Goal: Information Seeking & Learning: Compare options

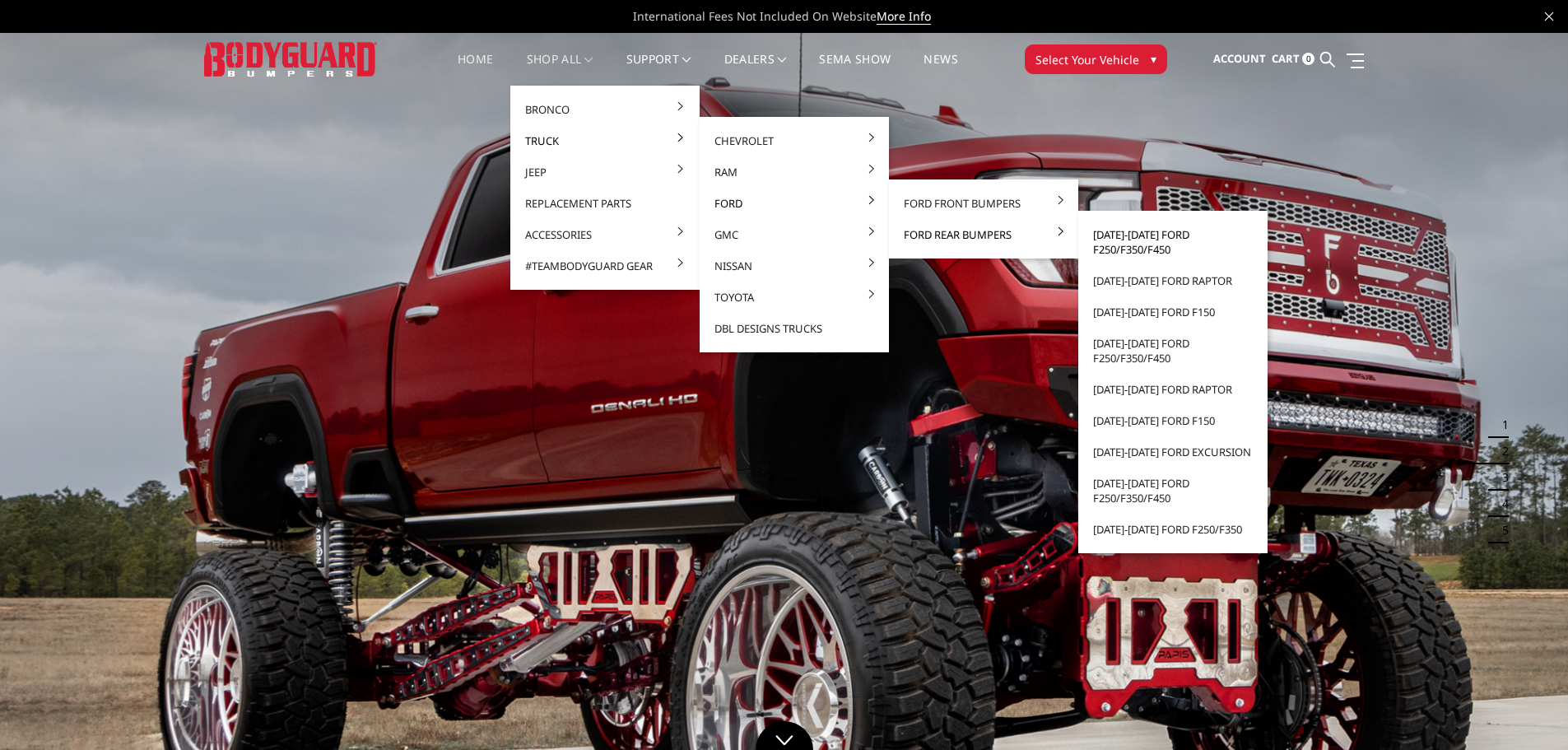
click at [1127, 242] on link "[DATE]-[DATE] Ford F250/F350/F450" at bounding box center [1173, 242] width 176 height 47
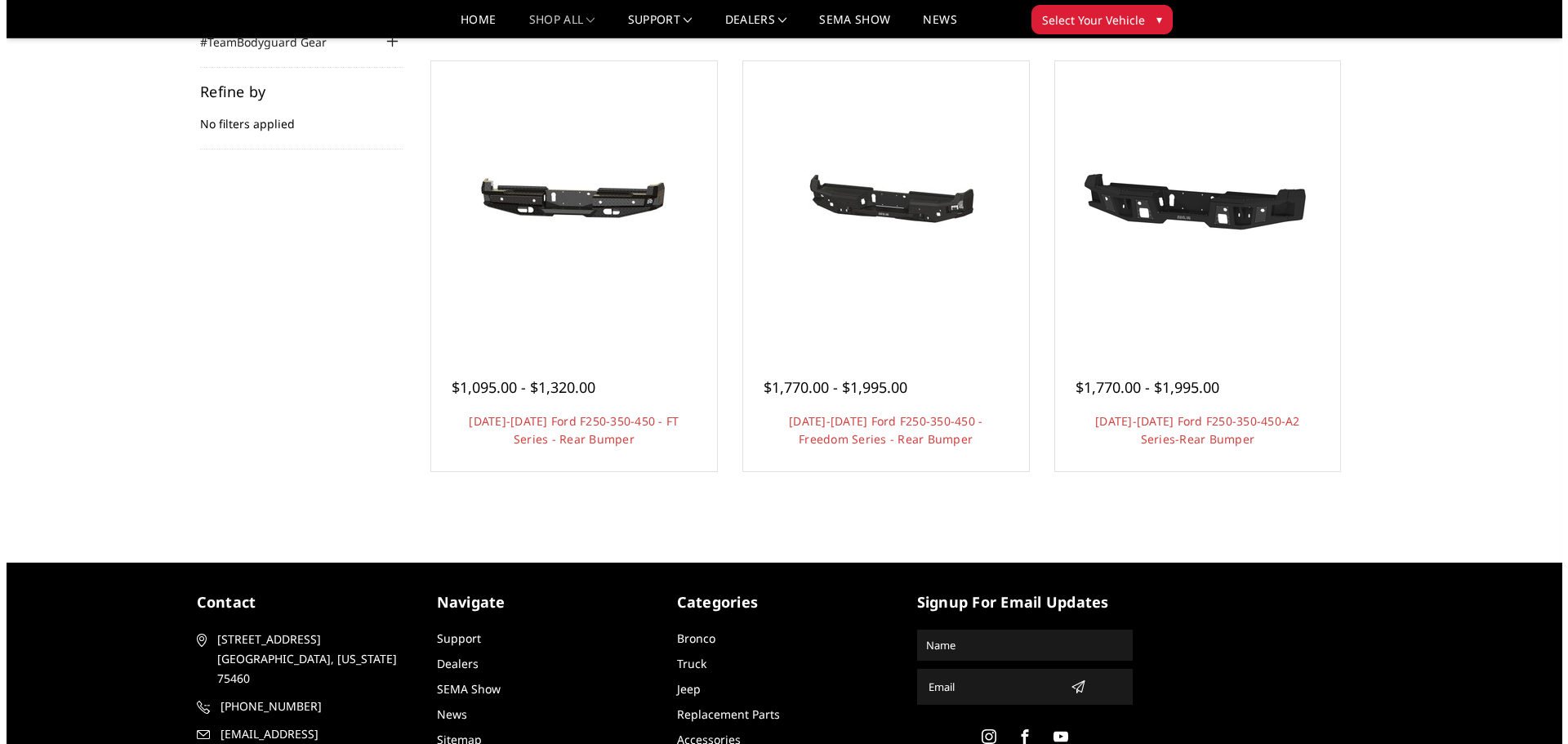
scroll to position [245, 0]
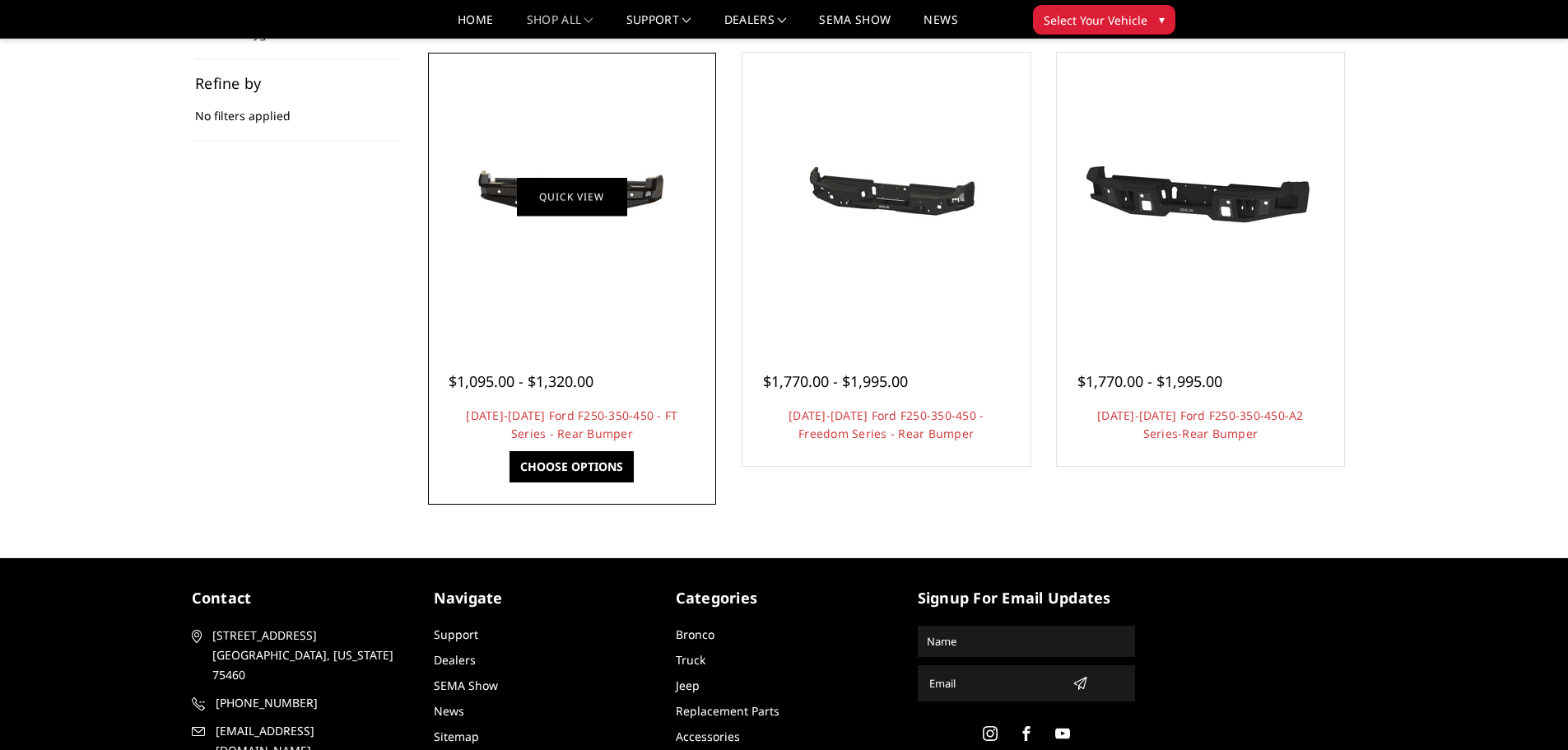
click at [603, 191] on link "Quick view" at bounding box center [572, 197] width 111 height 39
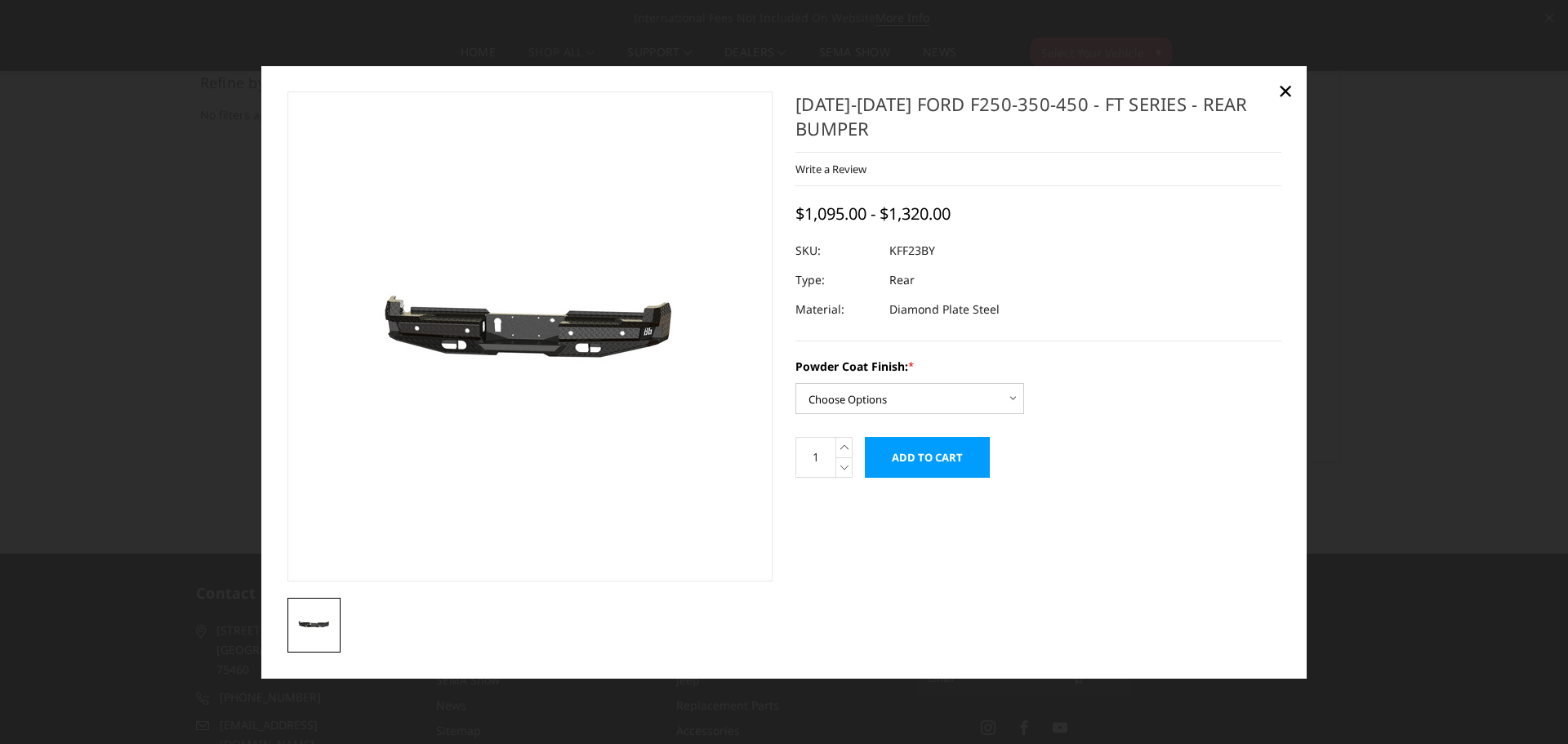
drag, startPoint x: 1429, startPoint y: 281, endPoint x: 1353, endPoint y: 271, distance: 76.7
click at [1429, 281] on div at bounding box center [784, 372] width 1568 height 744
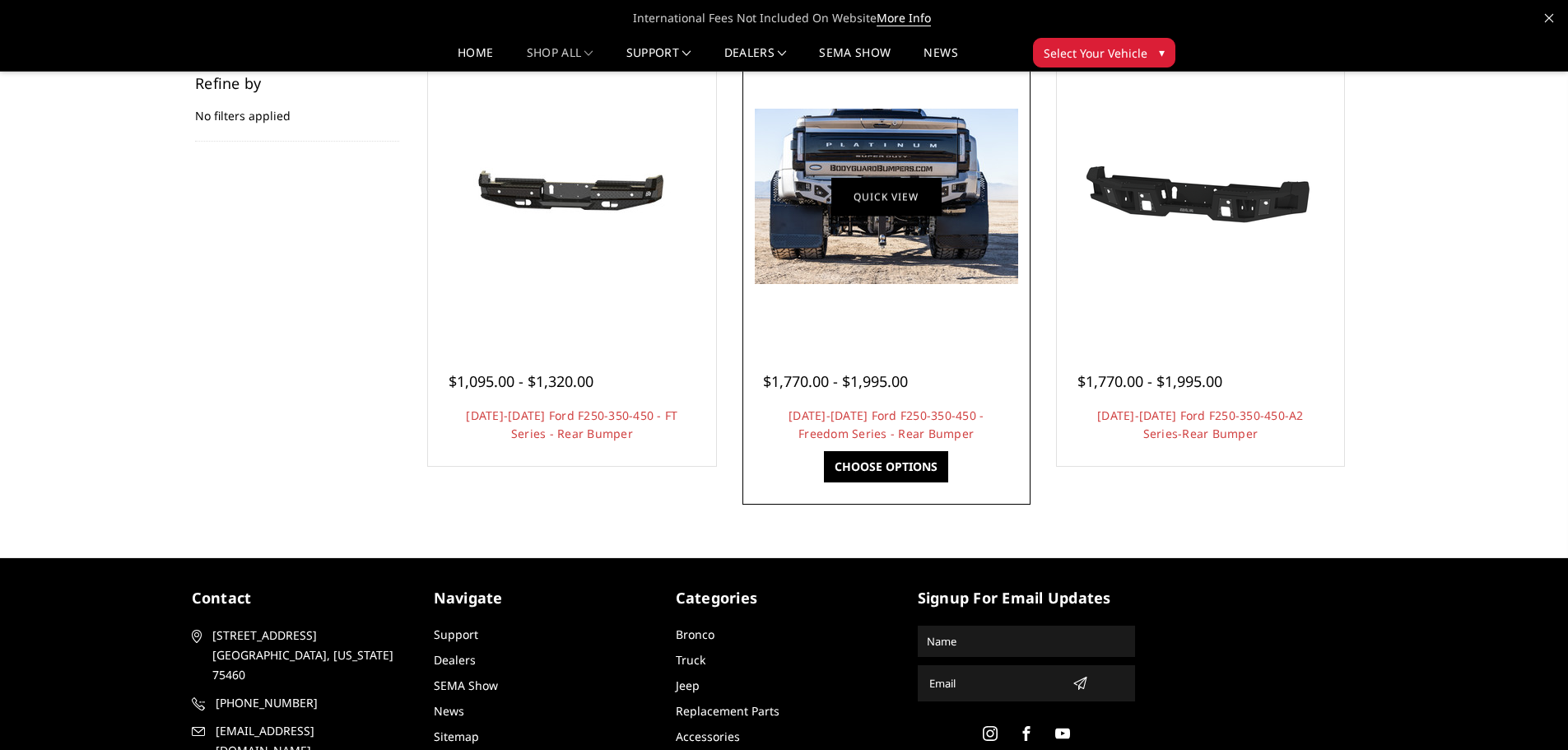
click at [887, 199] on link "Quick view" at bounding box center [887, 197] width 111 height 39
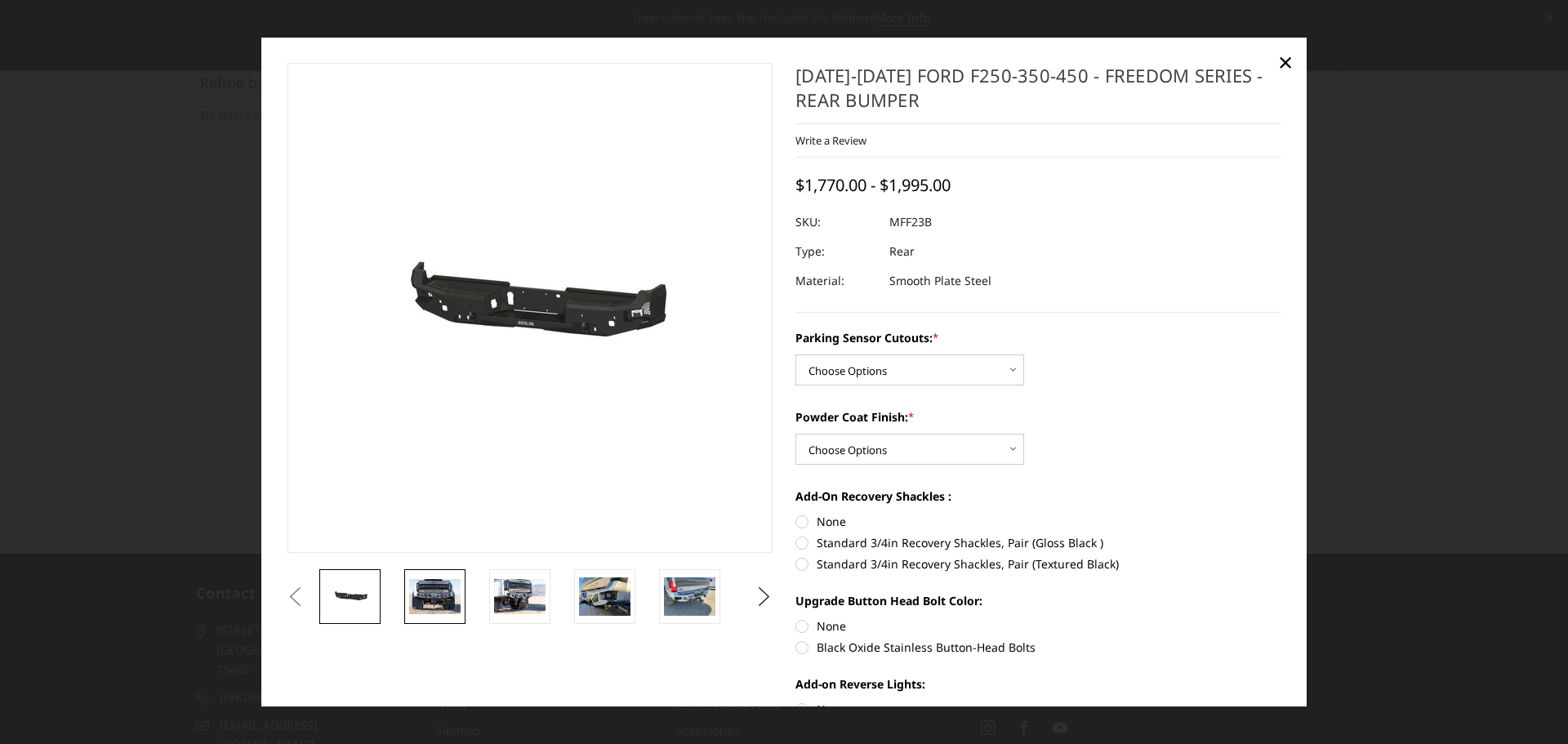
click at [422, 594] on img at bounding box center [435, 597] width 51 height 34
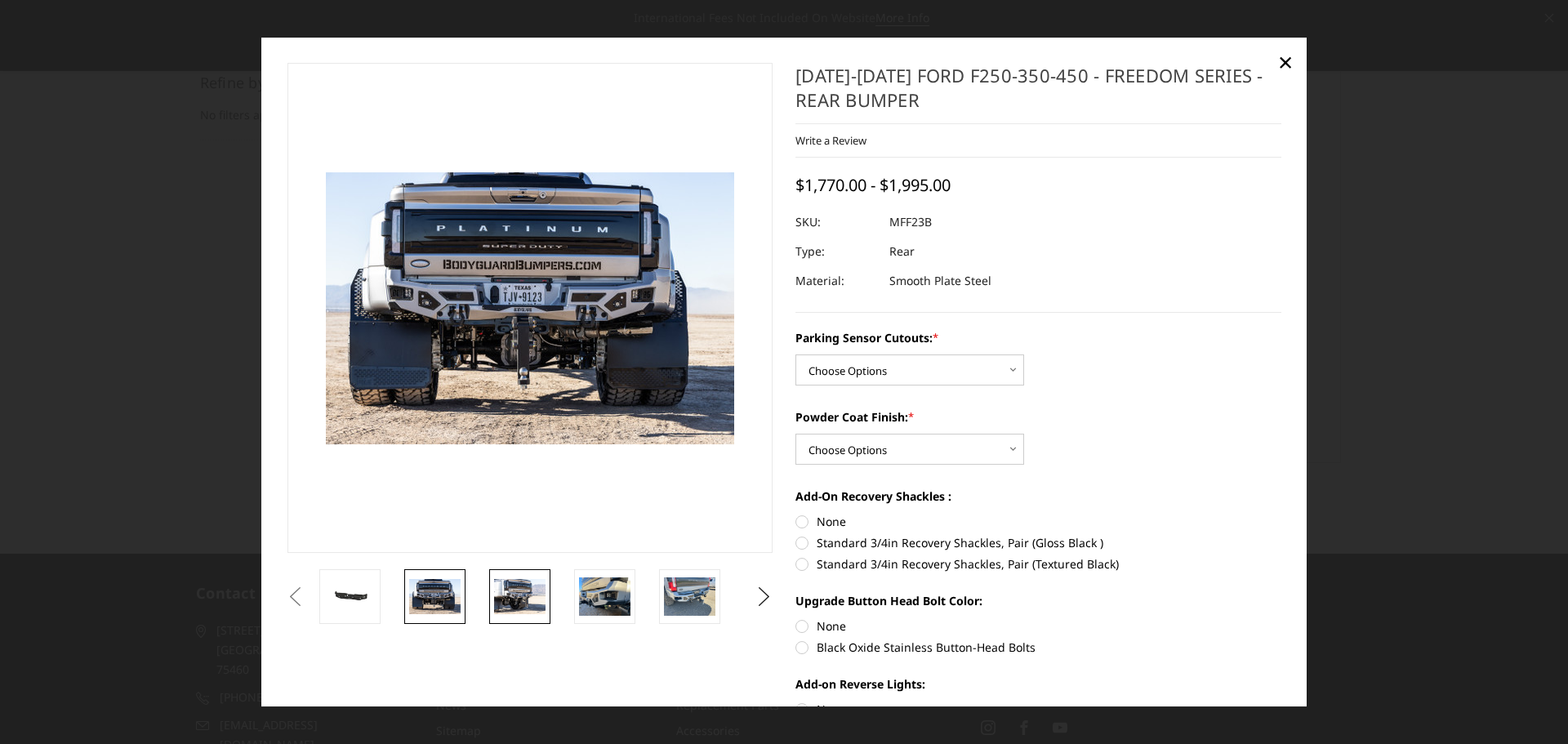
click at [532, 605] on img at bounding box center [519, 597] width 51 height 34
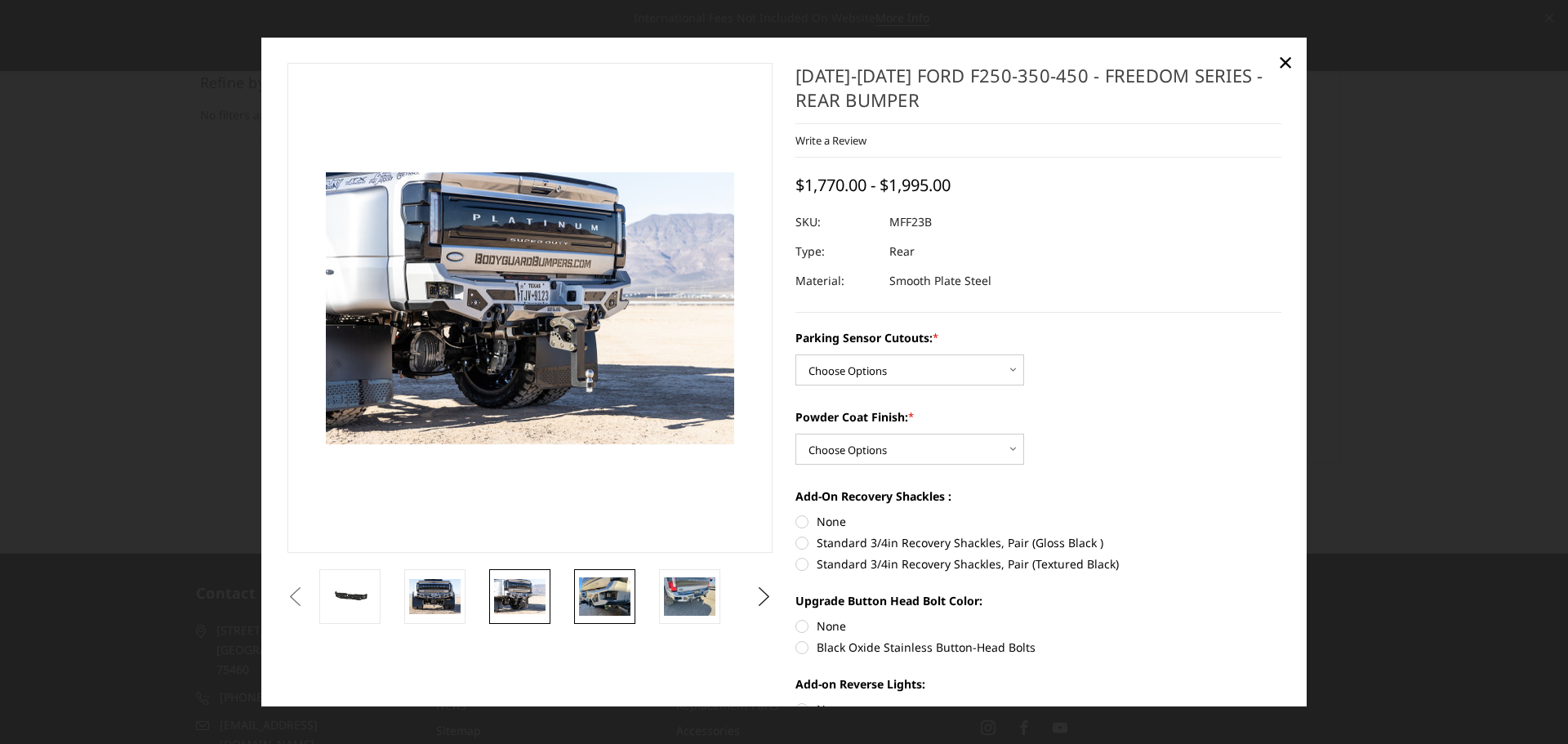
click at [579, 610] on img at bounding box center [605, 597] width 51 height 38
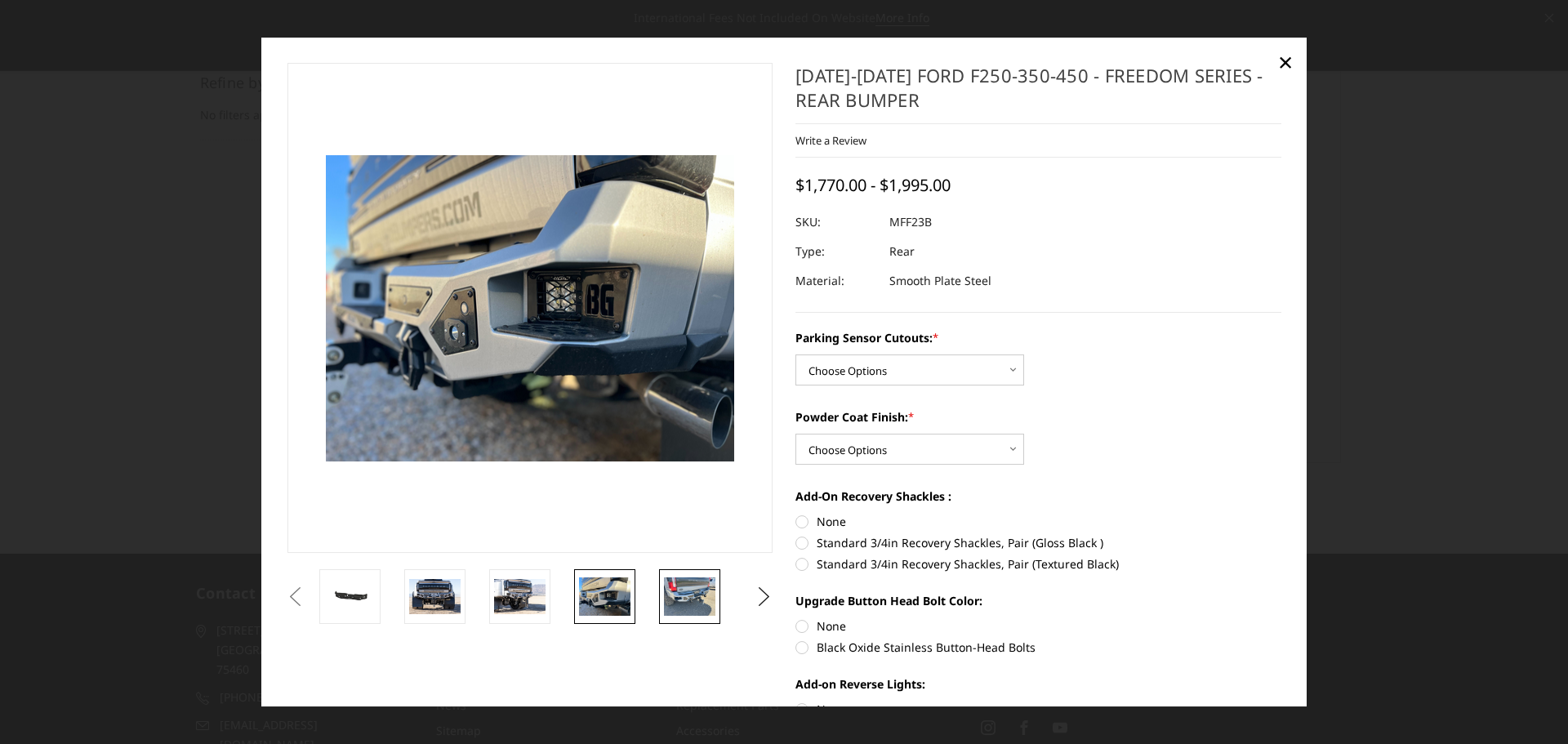
click at [681, 597] on img at bounding box center [689, 597] width 51 height 38
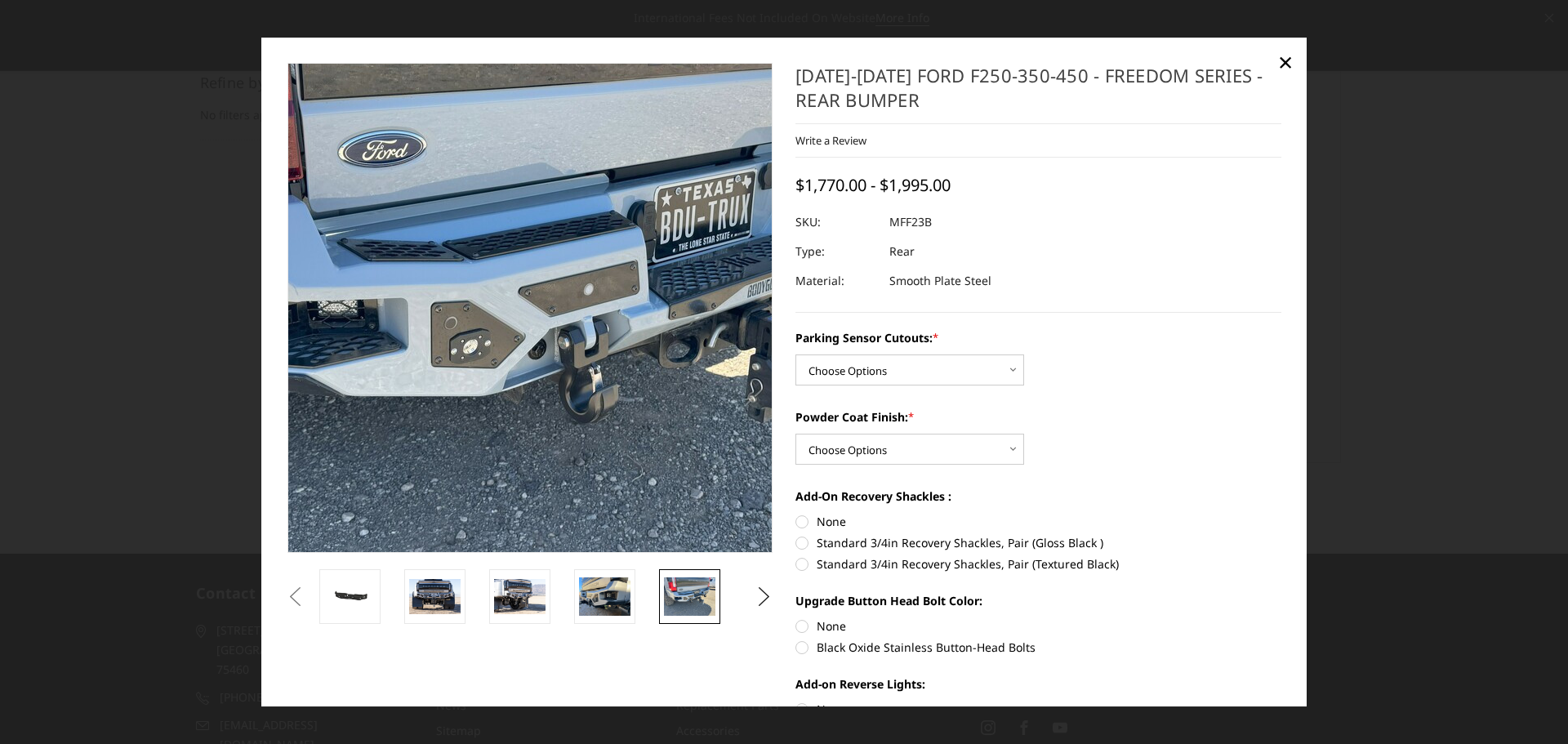
click at [501, 328] on img at bounding box center [558, 296] width 1045 height 784
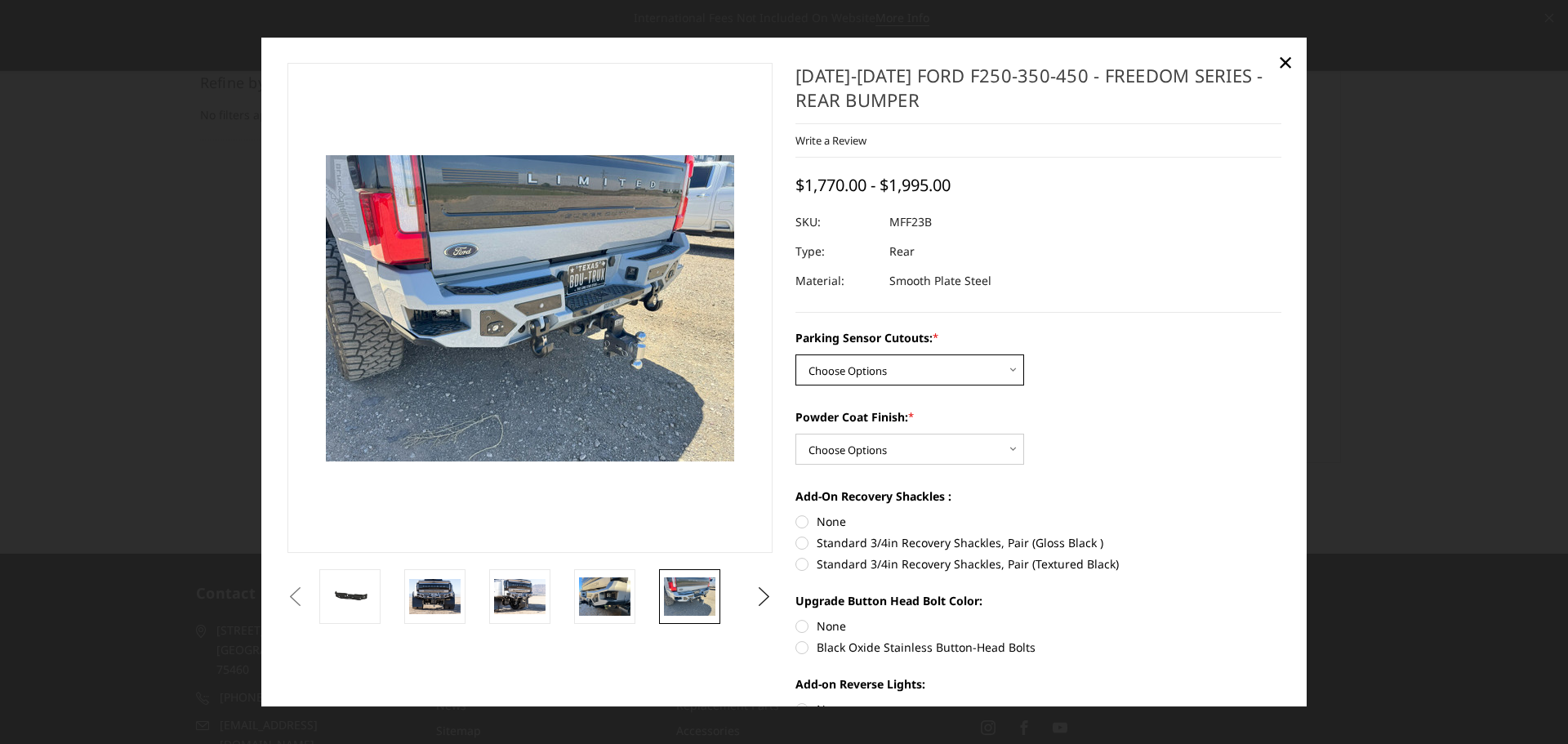
click at [992, 370] on select "Choose Options No - Without Parking Sensor Cutouts Yes - With Parking Sensor Cu…" at bounding box center [909, 370] width 229 height 31
click at [980, 444] on select "Choose Options Bare Metal Textured Black Powder Coat" at bounding box center [909, 450] width 229 height 31
click at [795, 434] on select "Choose Options Bare Metal Textured Black Powder Coat" at bounding box center [909, 450] width 229 height 31
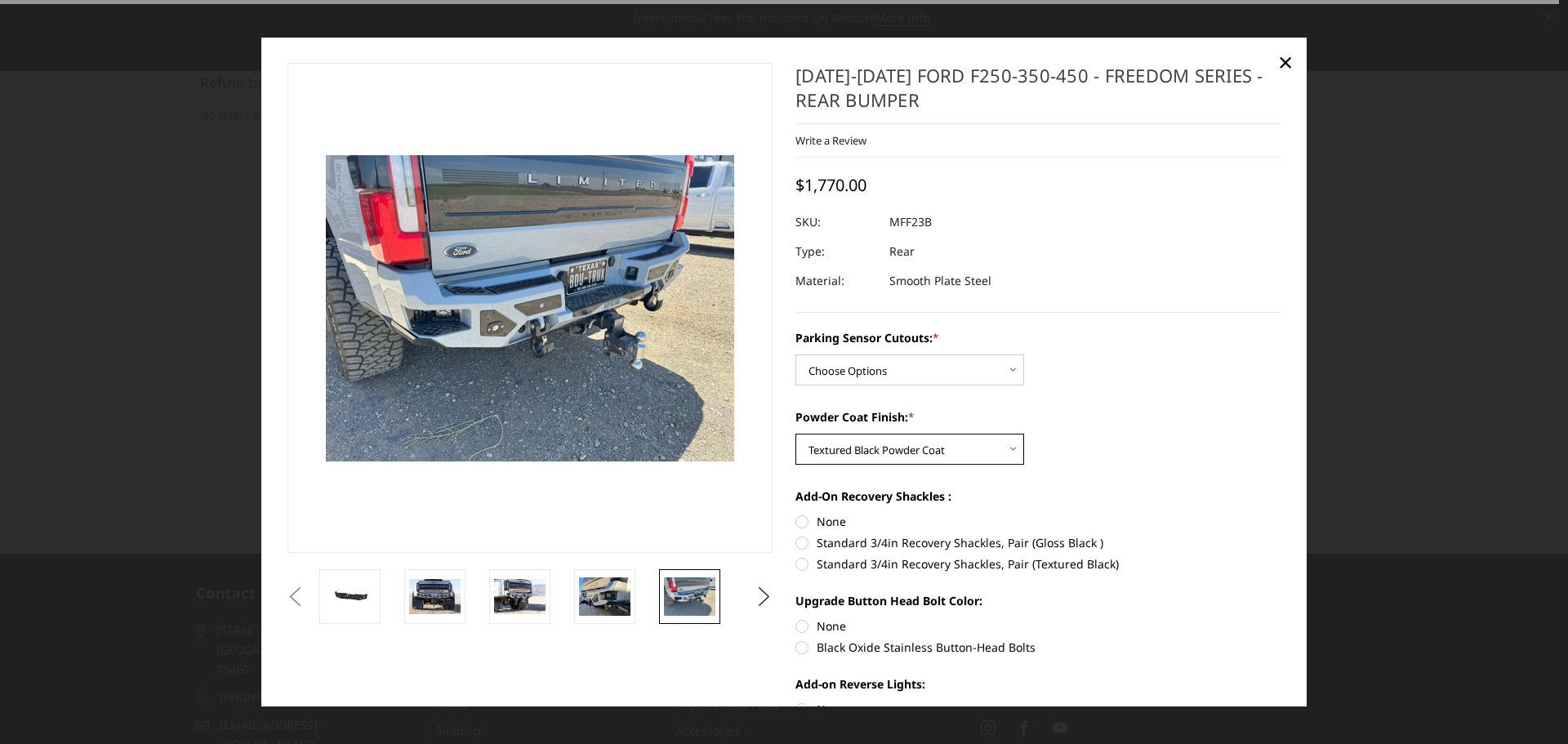
click at [923, 456] on select "Choose Options Bare Metal Textured Black Powder Coat" at bounding box center [909, 450] width 229 height 31
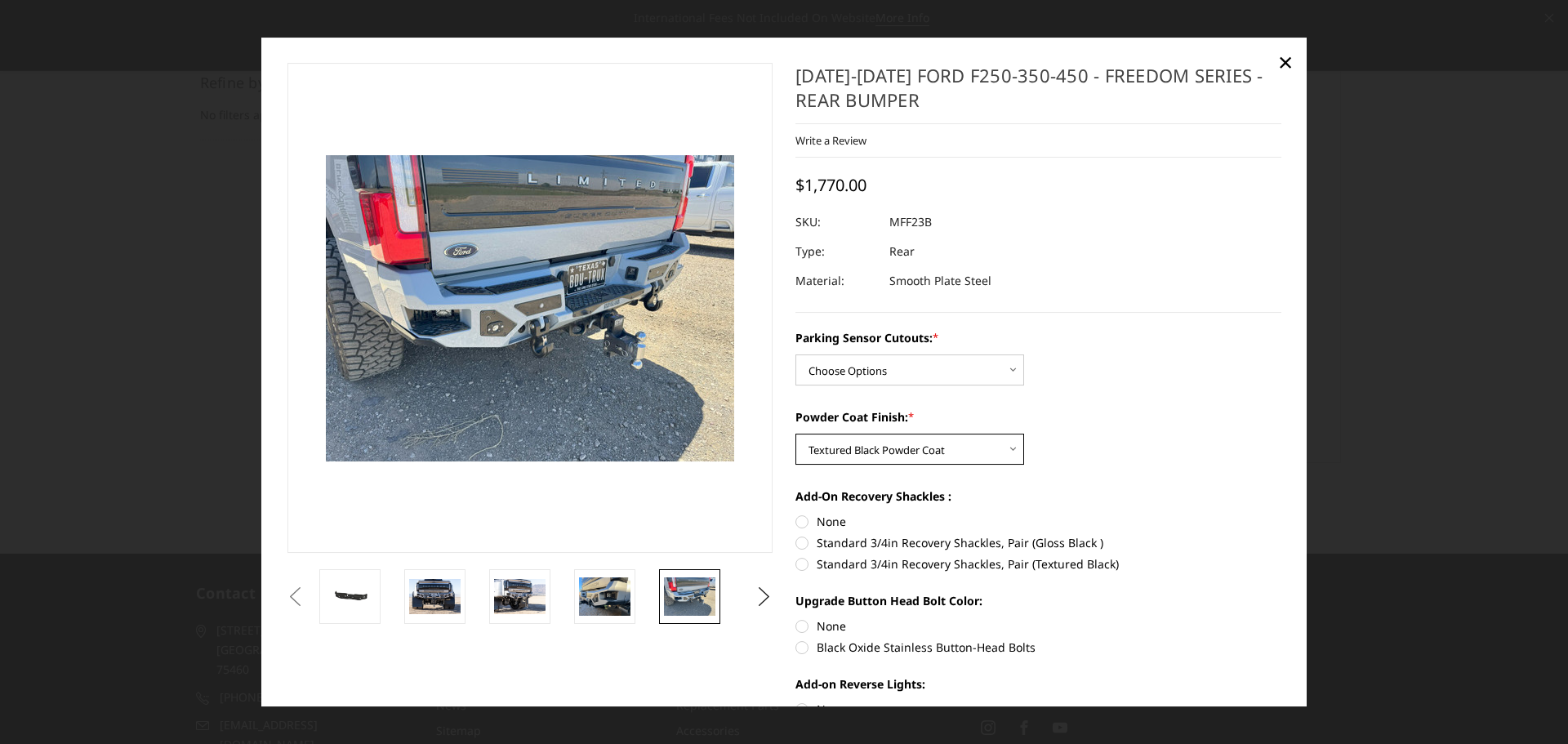
select select "2560"
click at [795, 434] on select "Choose Options Bare Metal Textured Black Powder Coat" at bounding box center [909, 450] width 229 height 31
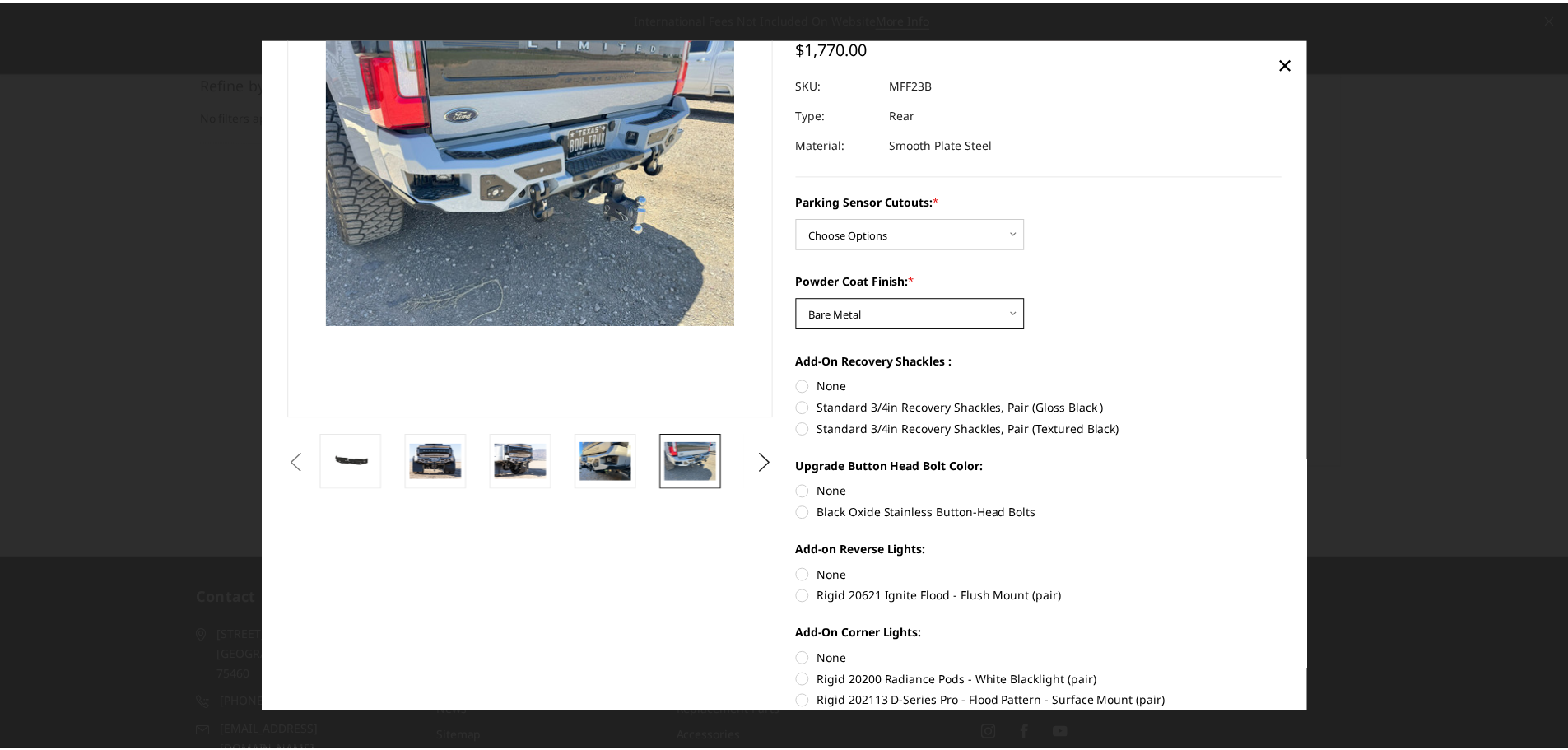
scroll to position [0, 0]
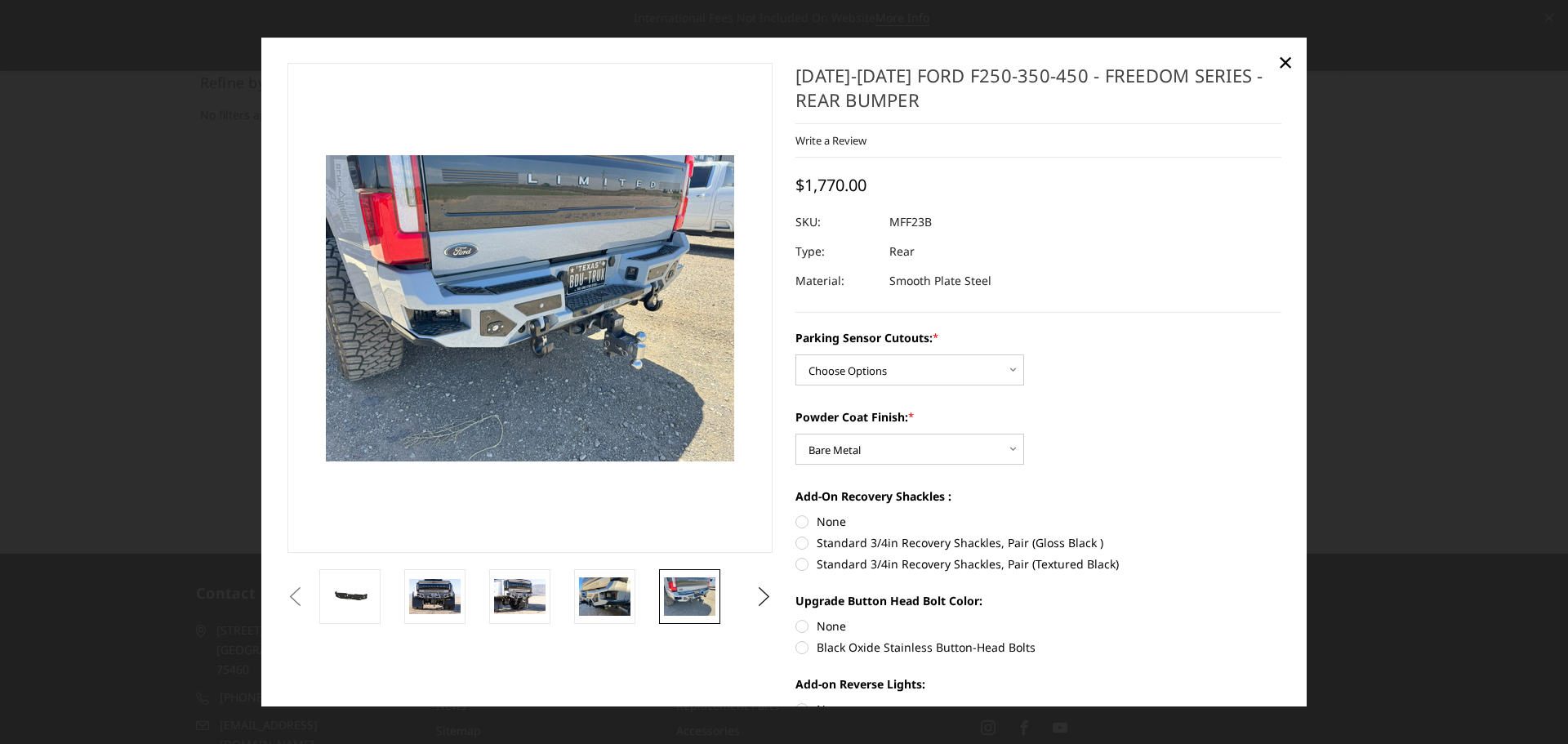
click at [1368, 213] on div at bounding box center [784, 372] width 1568 height 744
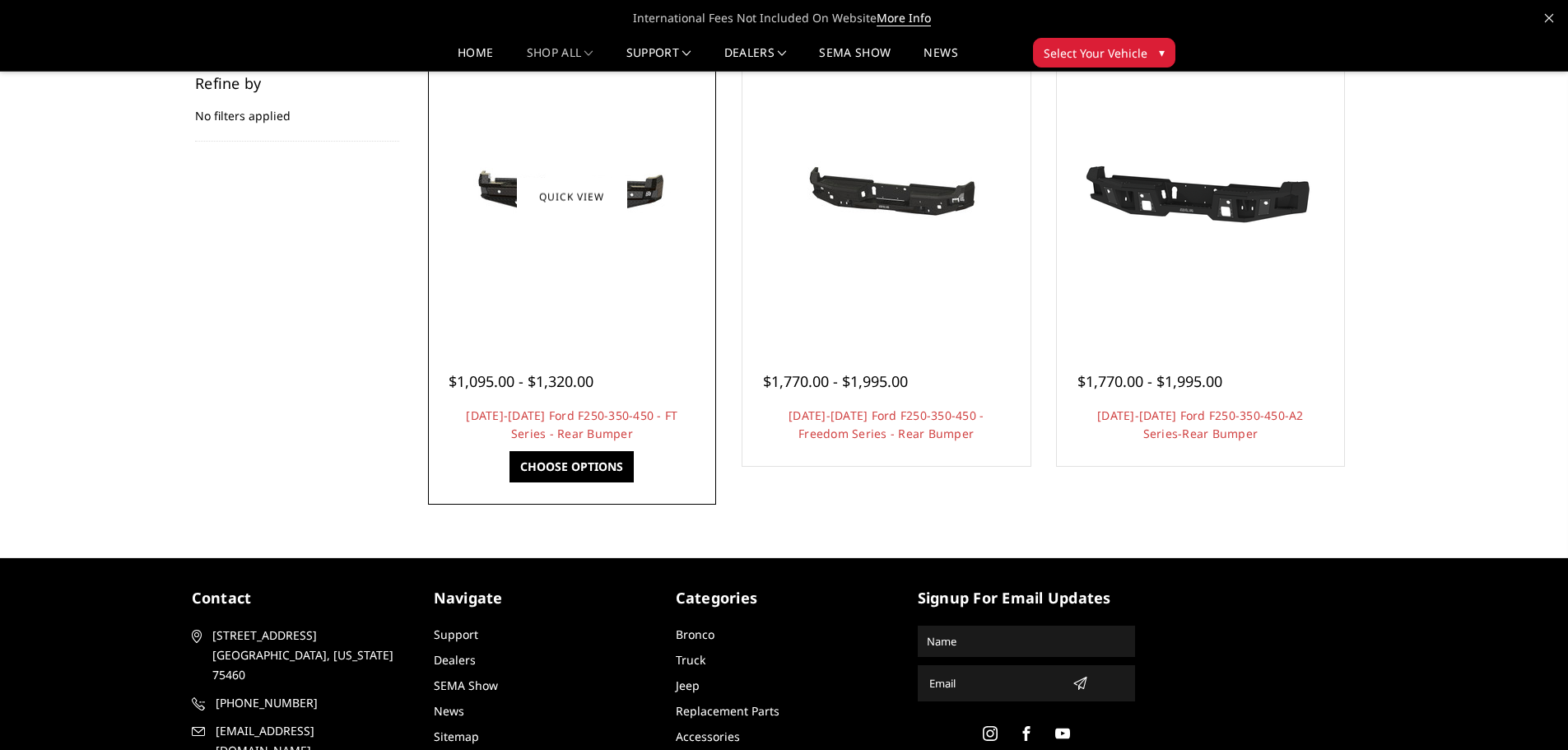
click at [572, 338] on div "$1,095.00 - $1,320.00 2023-2025 Ford F250-350-450 - FT Series - Rear Bumper Our…" at bounding box center [572, 399] width 280 height 126
click at [587, 428] on link "[DATE]-[DATE] Ford F250-350-450 - FT Series - Rear Bumper" at bounding box center [572, 424] width 212 height 33
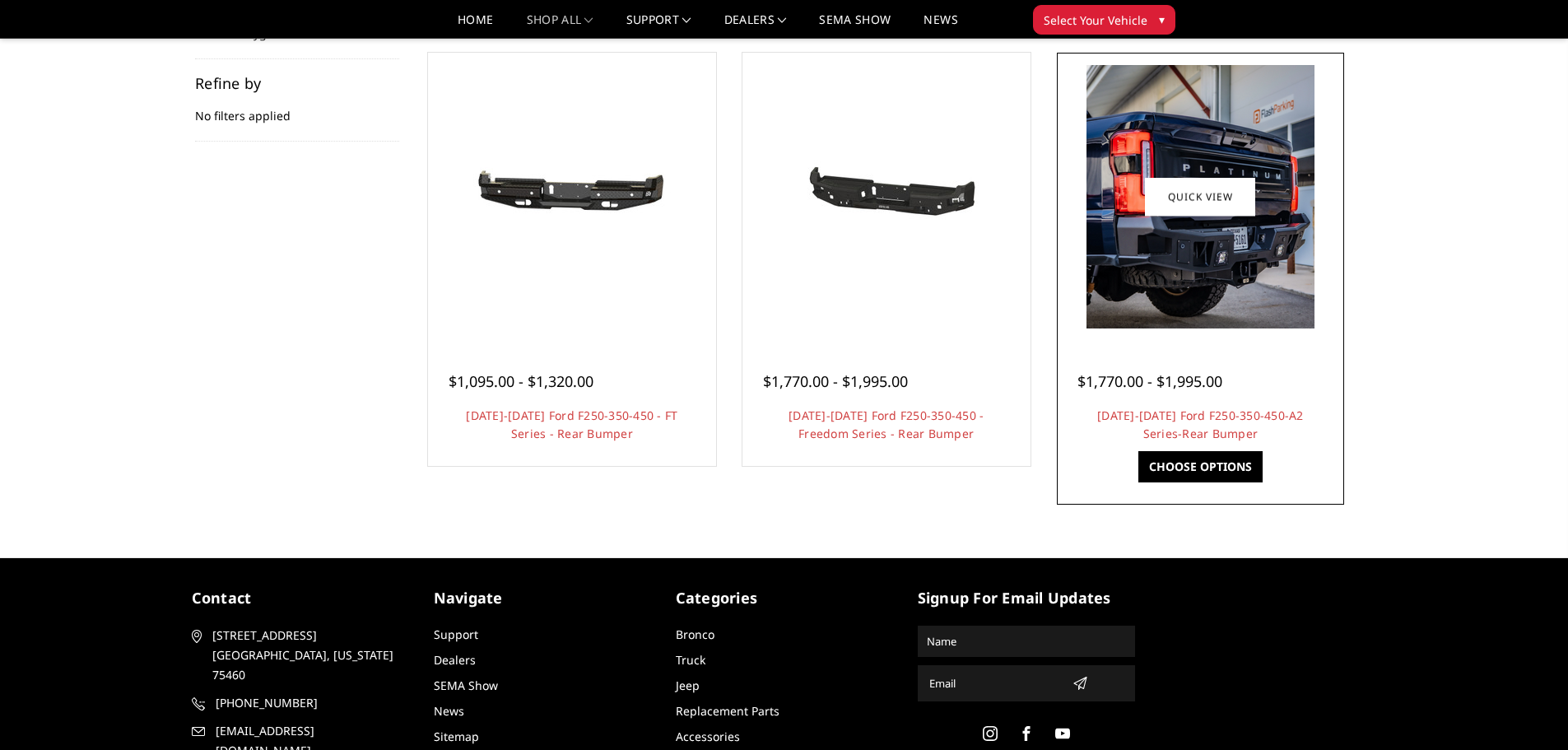
click at [1173, 423] on h4 "2023-2025 Ford F250-350-450-A2 Series-Rear Bumper" at bounding box center [1200, 424] width 247 height 36
click at [1214, 415] on link "[DATE]-[DATE] Ford F250-350-450-A2 Series-Rear Bumper" at bounding box center [1200, 424] width 206 height 33
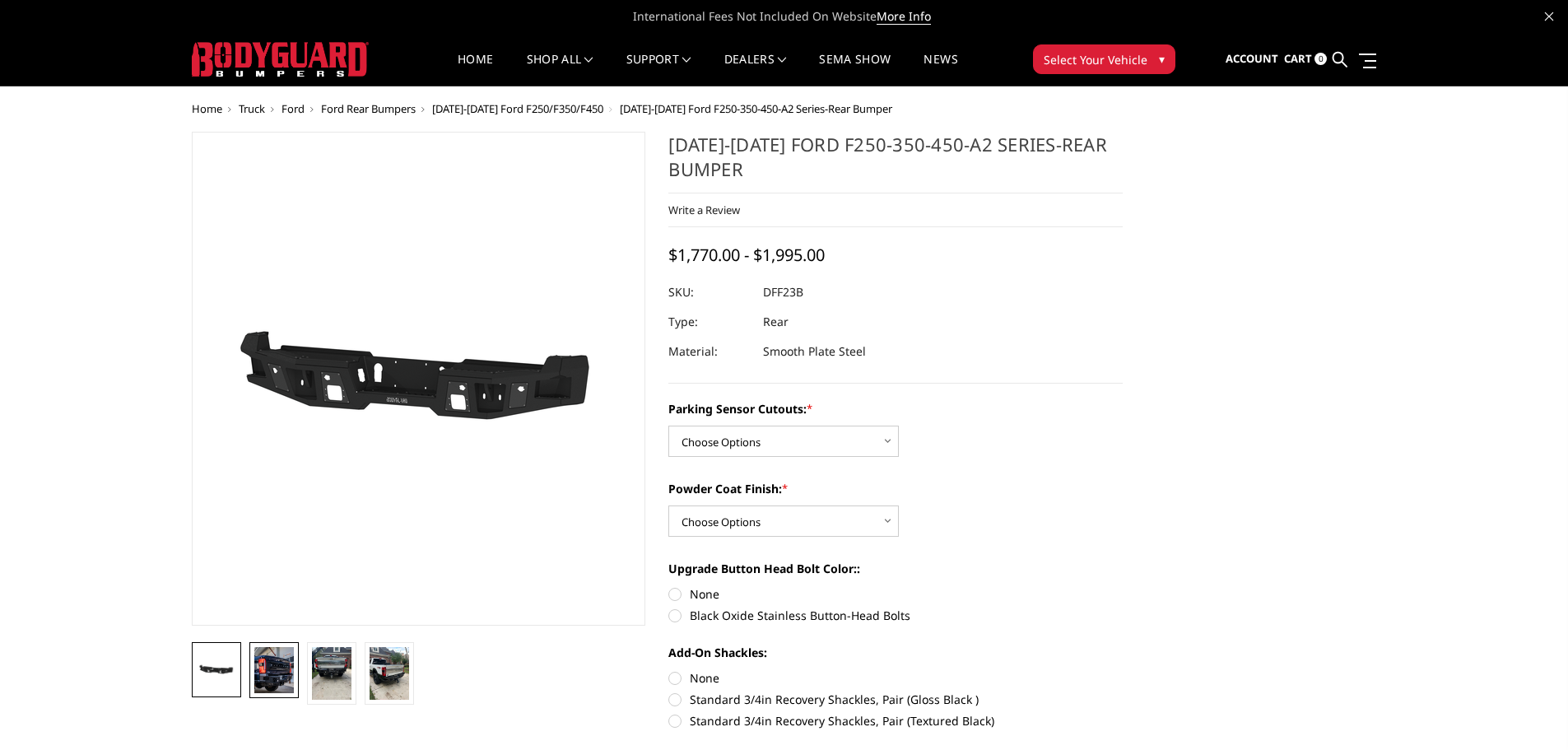
click at [291, 678] on img at bounding box center [274, 670] width 40 height 47
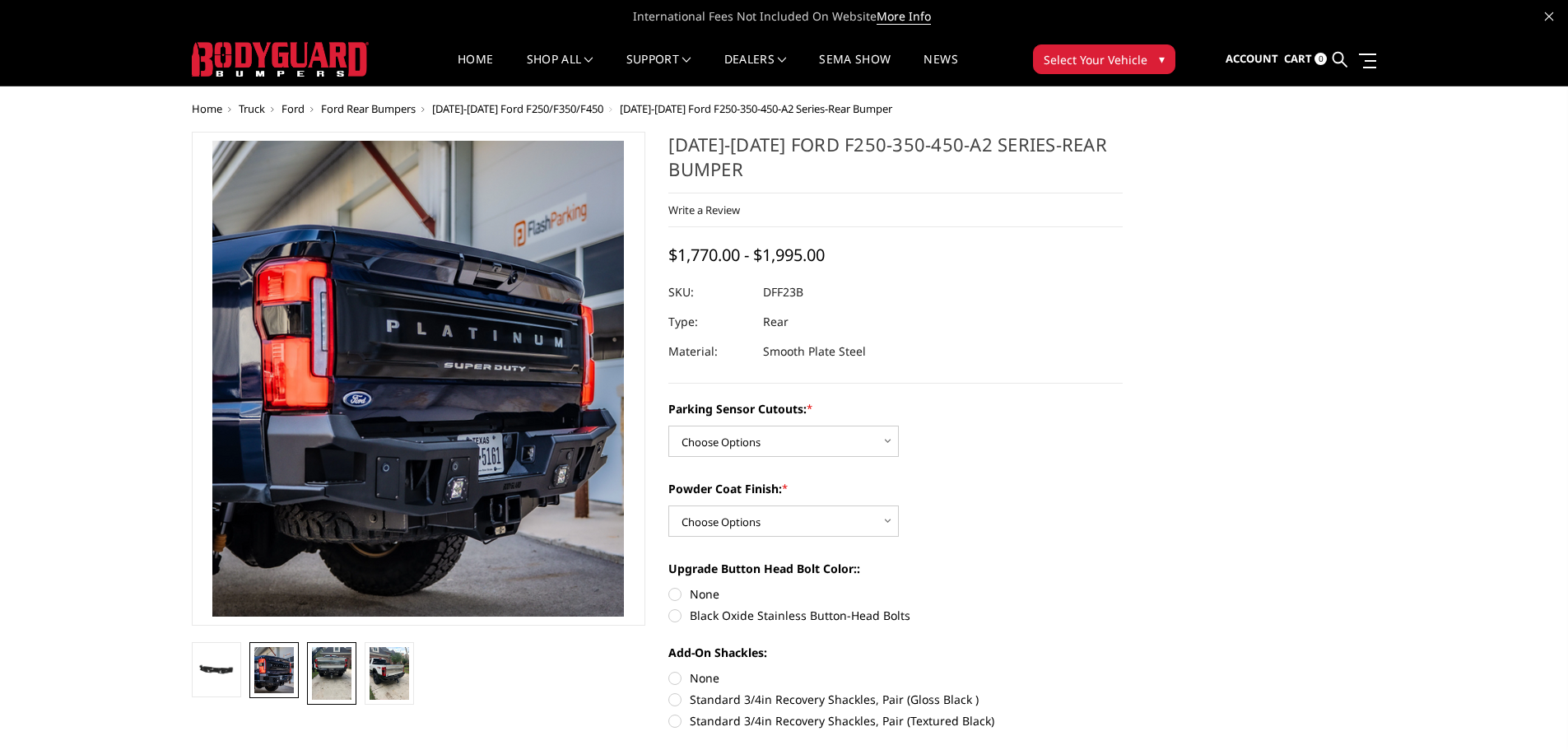
click at [345, 670] on img at bounding box center [331, 674] width 40 height 53
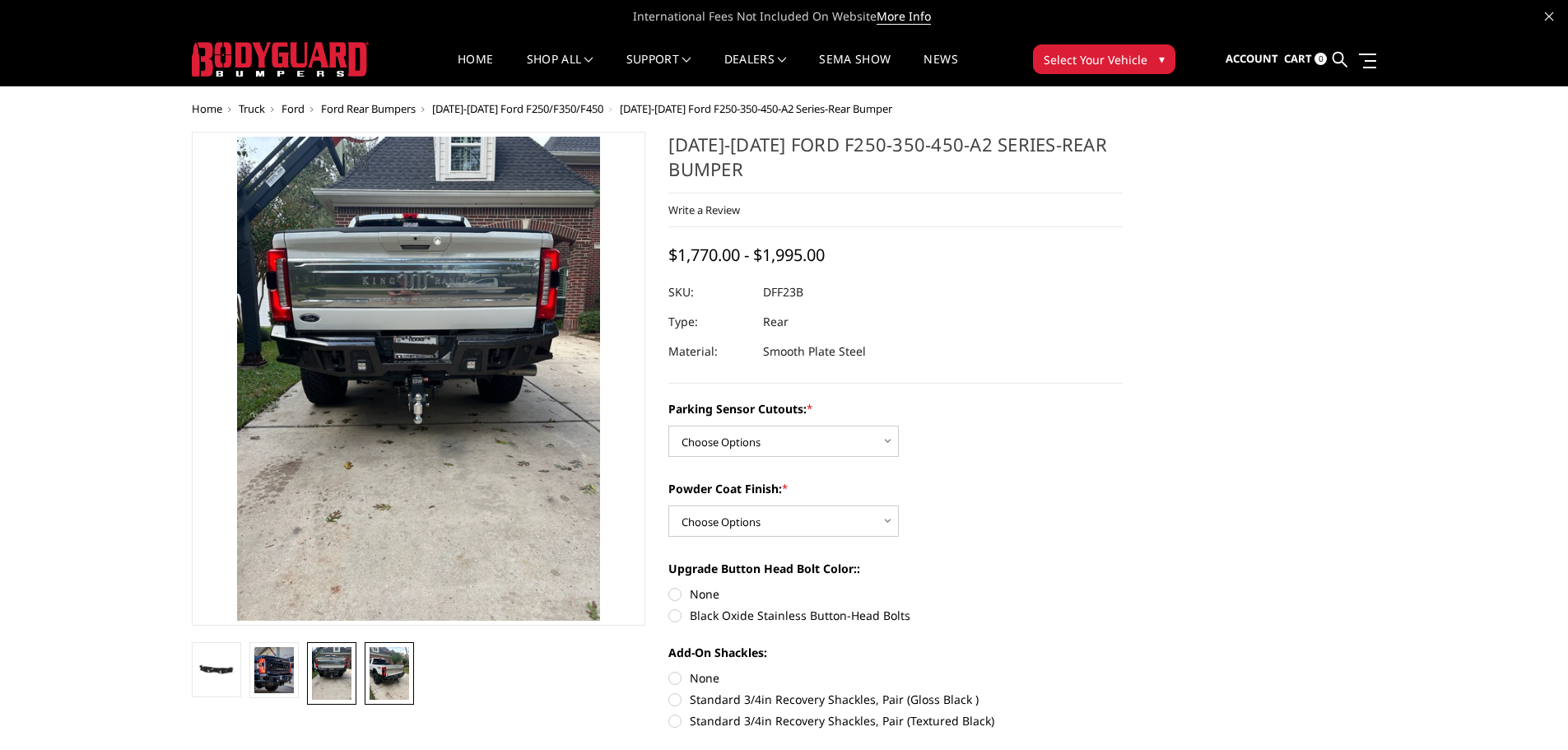
click at [396, 679] on img at bounding box center [389, 674] width 40 height 53
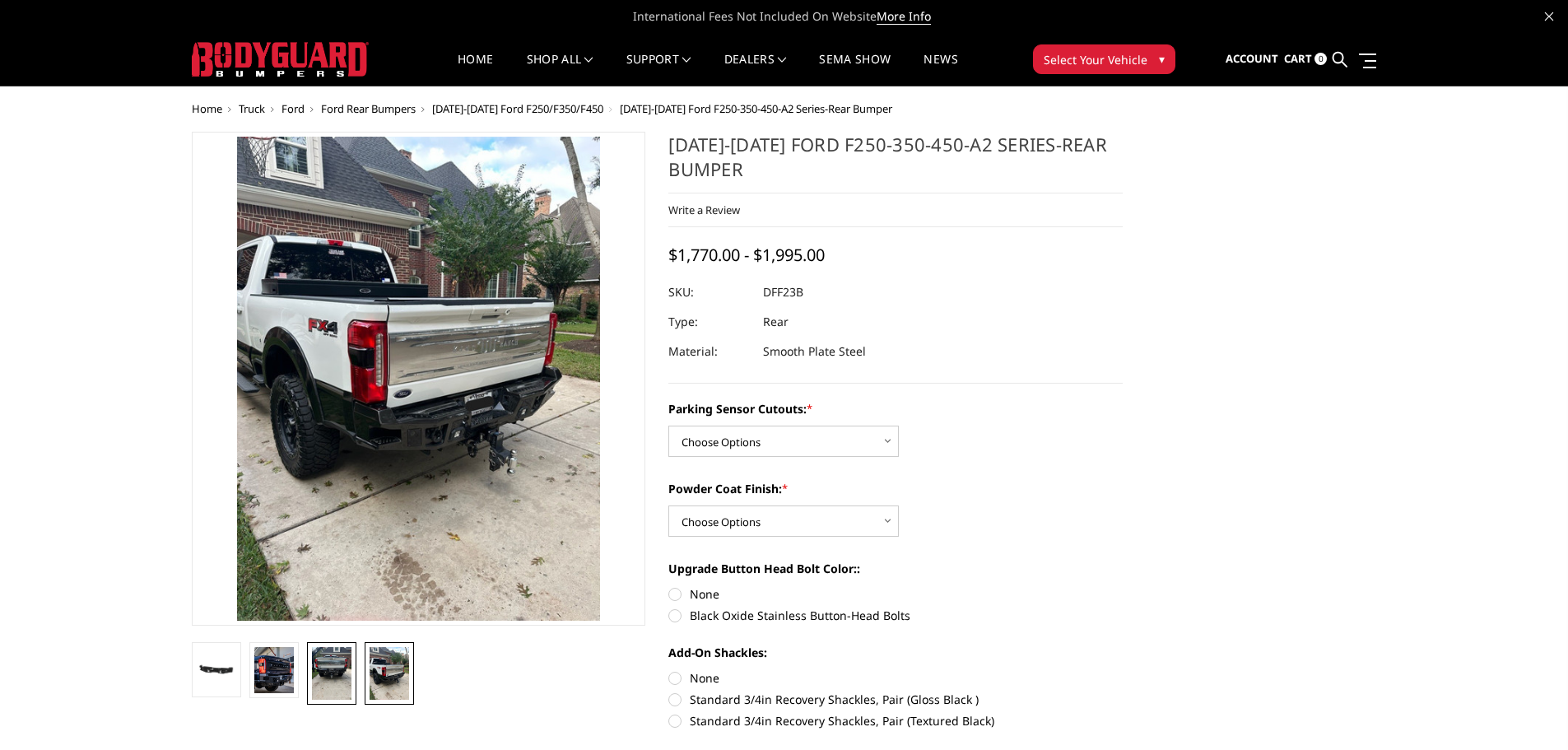
click at [337, 686] on img at bounding box center [331, 674] width 40 height 53
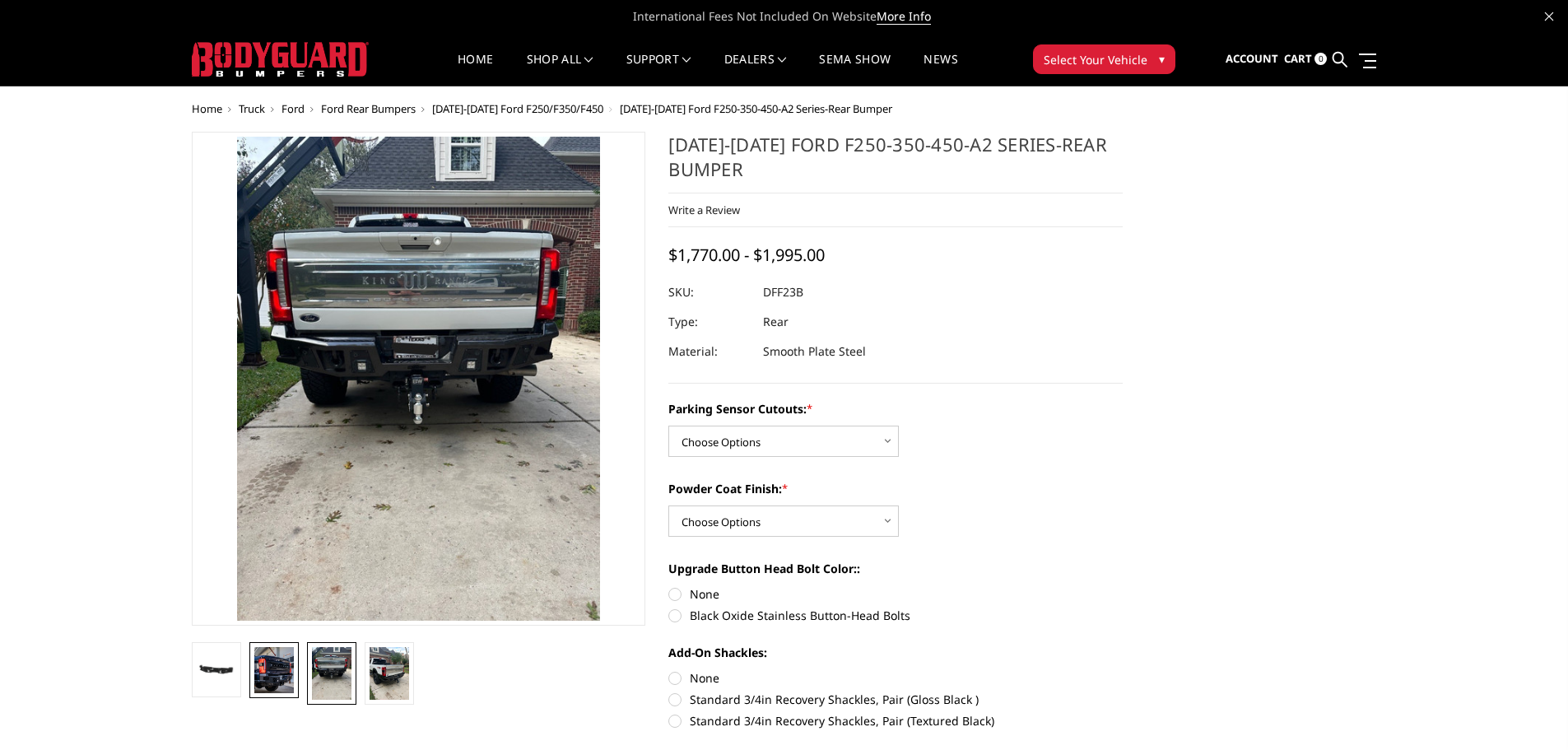
click at [264, 686] on img at bounding box center [274, 670] width 40 height 47
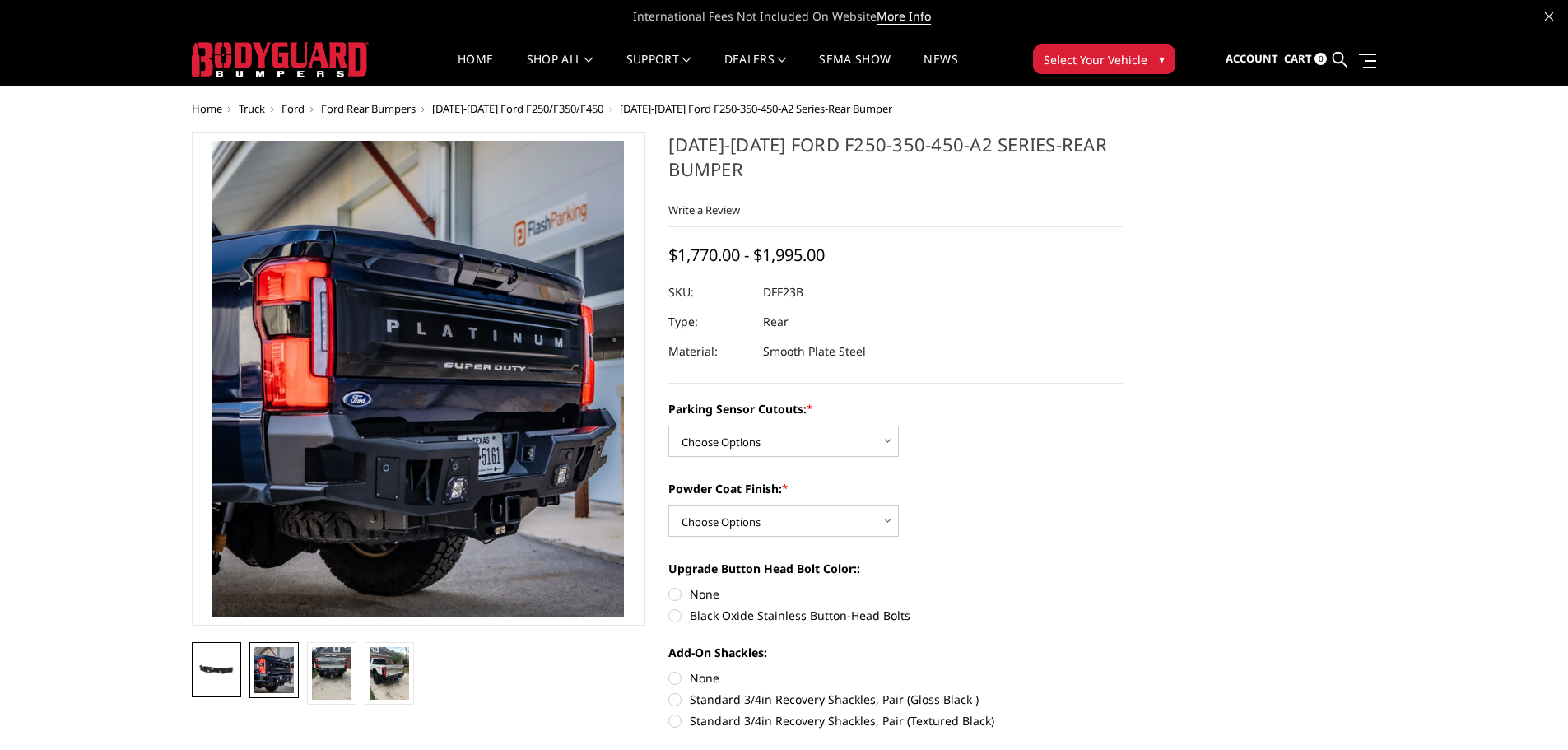
click at [230, 675] on img at bounding box center [216, 669] width 40 height 22
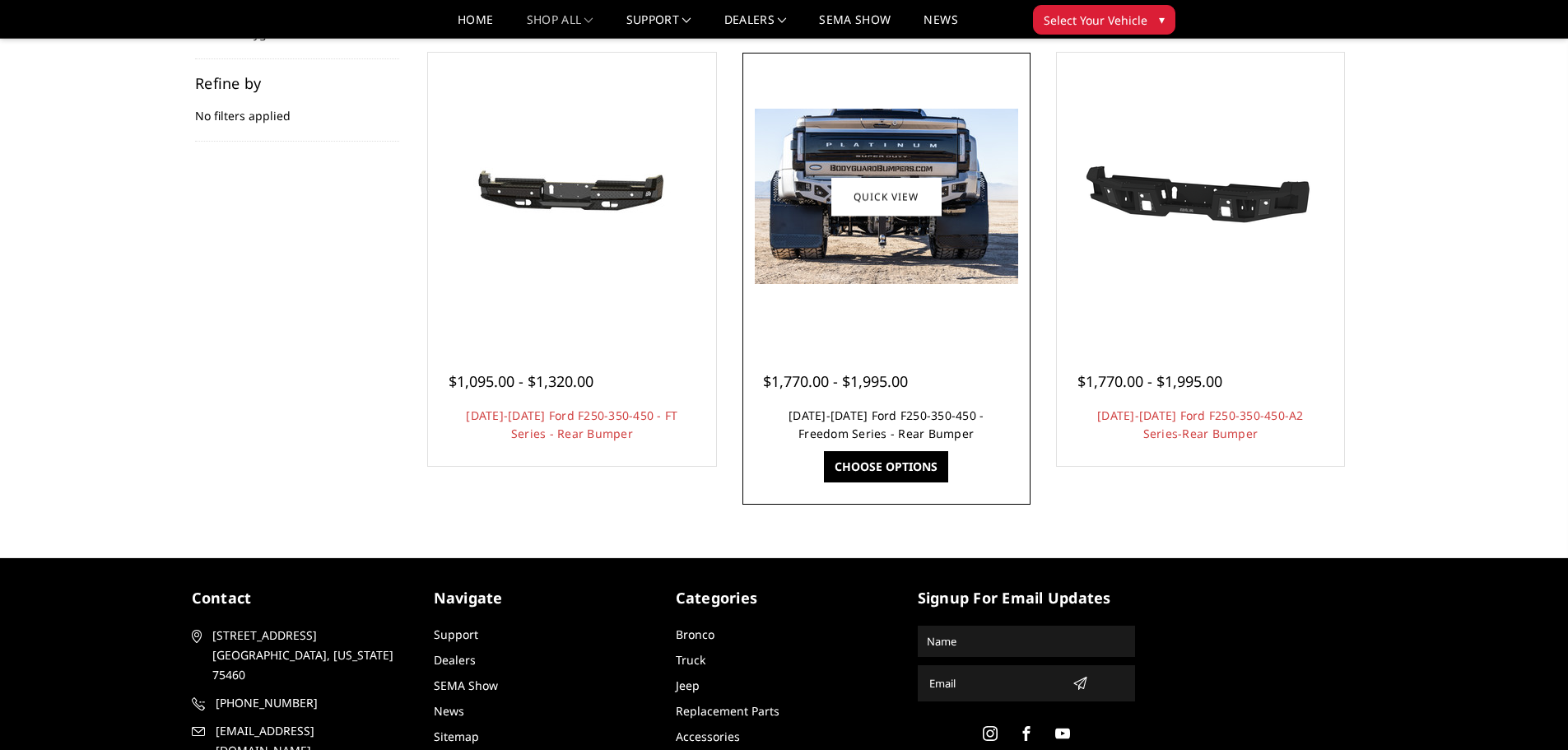
click at [876, 428] on link "[DATE]-[DATE] Ford F250-350-450 - Freedom Series - Rear Bumper" at bounding box center [886, 424] width 195 height 33
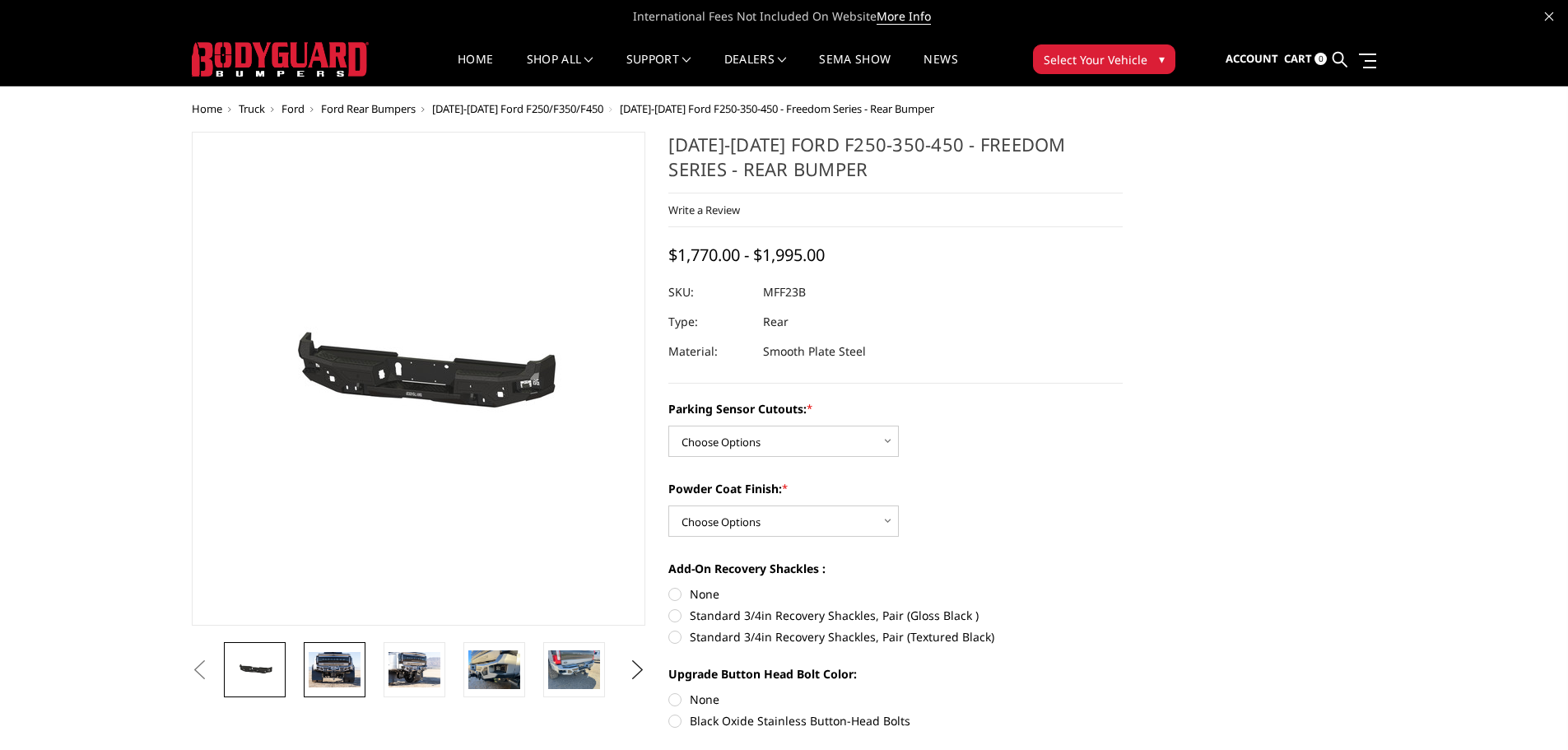
click at [333, 680] on img at bounding box center [334, 669] width 52 height 34
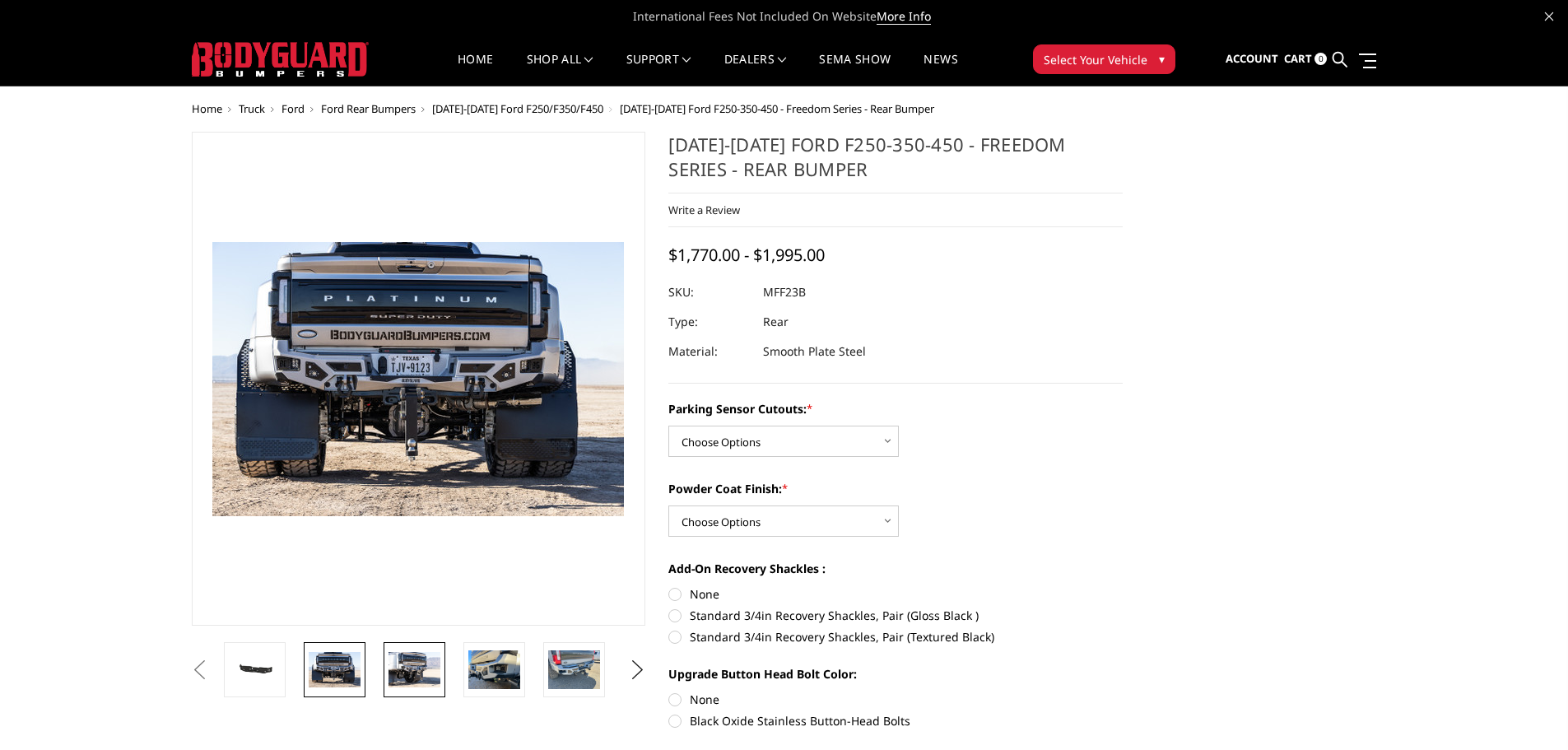
click at [396, 686] on img at bounding box center [414, 669] width 52 height 34
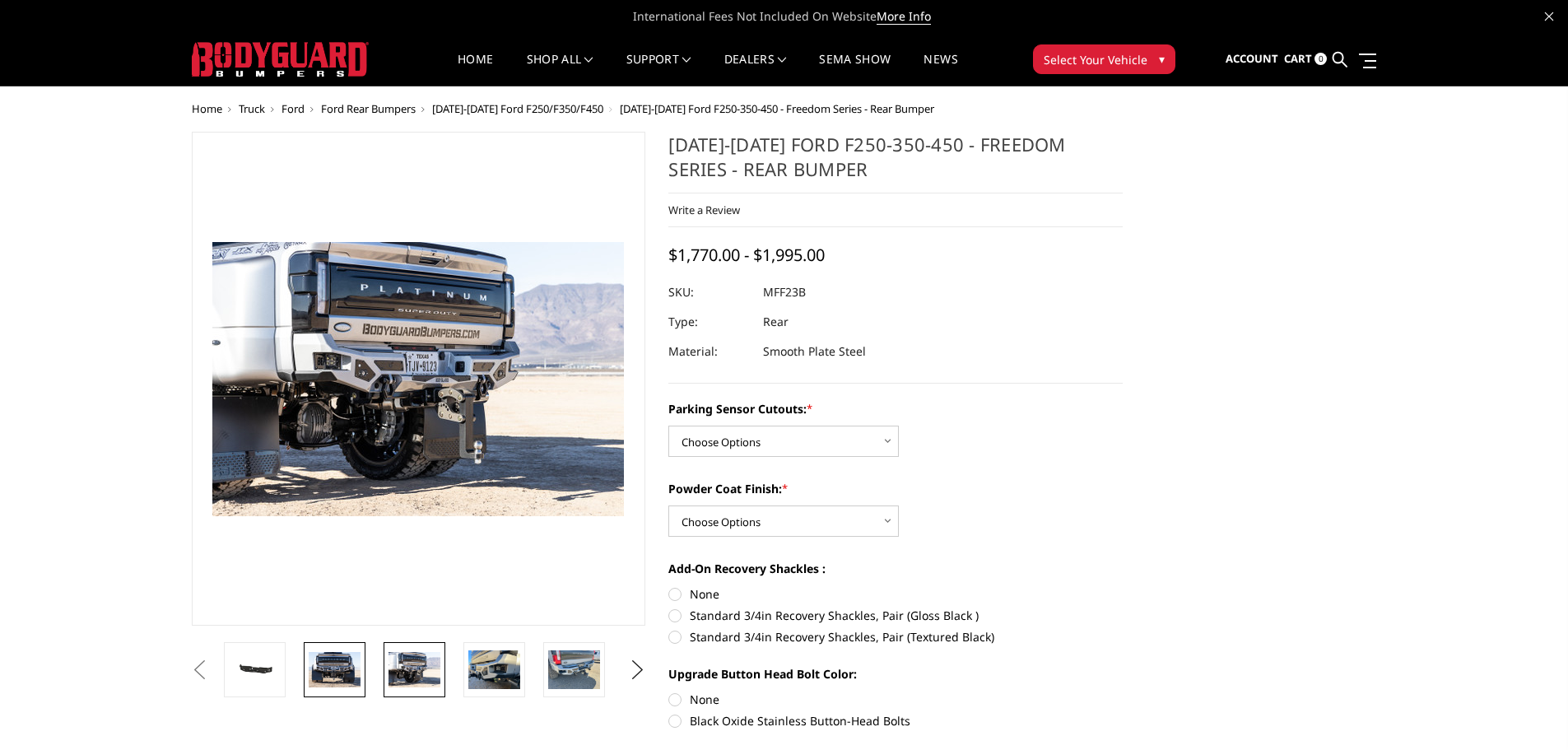
click at [354, 683] on img at bounding box center [334, 669] width 52 height 34
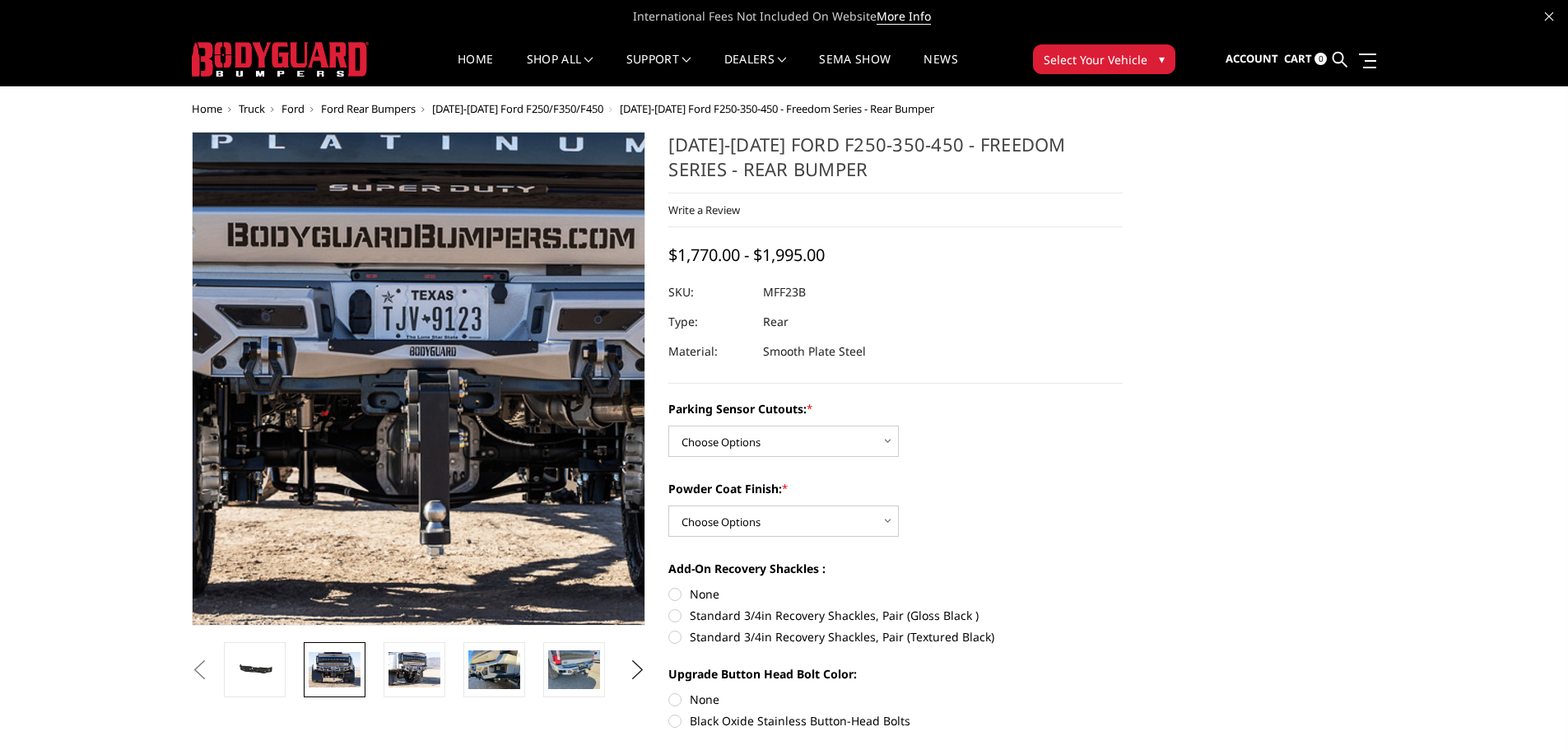
drag, startPoint x: 394, startPoint y: 453, endPoint x: 1220, endPoint y: 359, distance: 831.3
